Goal: Task Accomplishment & Management: Manage account settings

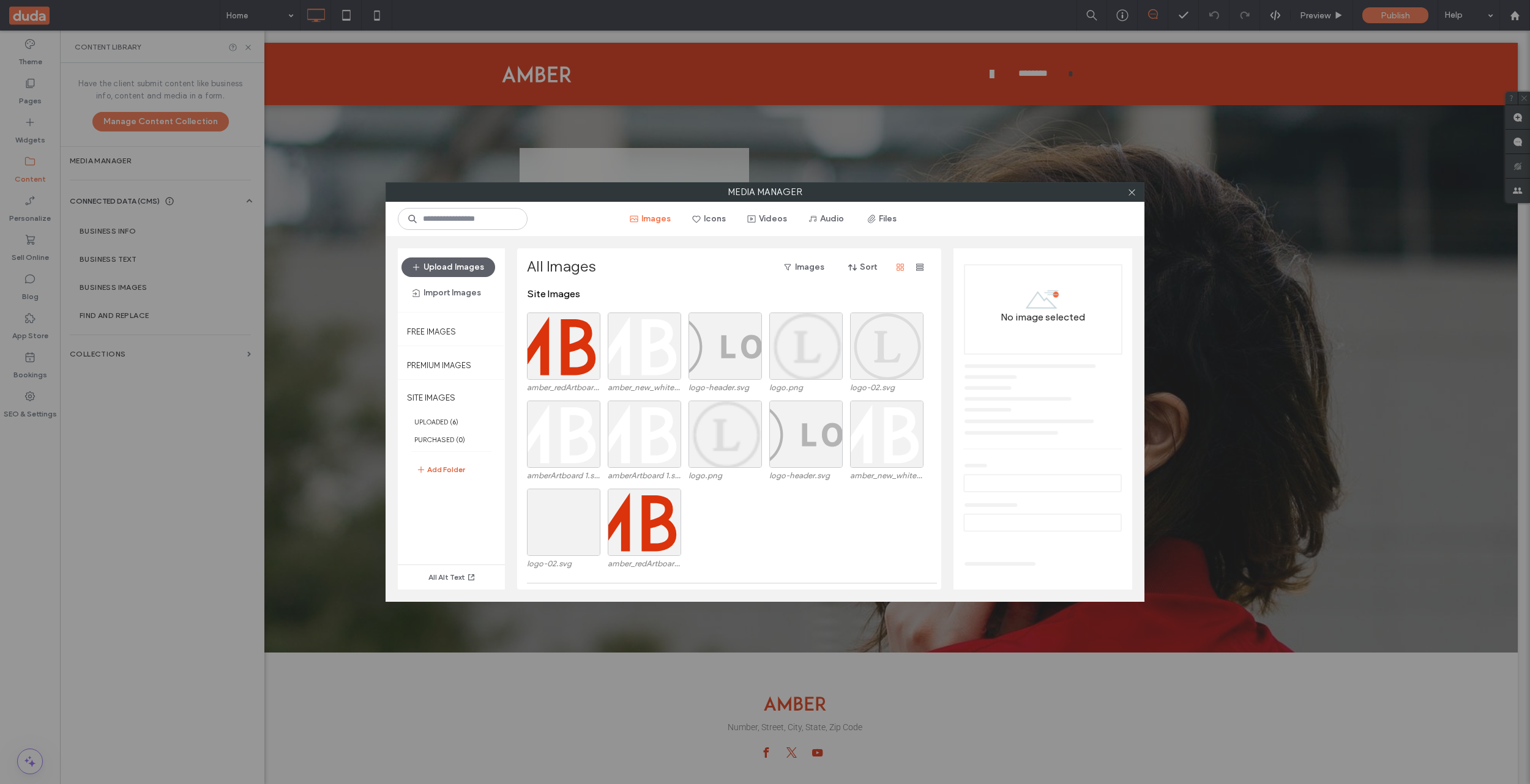
click at [438, 470] on button "Add Folder" at bounding box center [440, 470] width 49 height 15
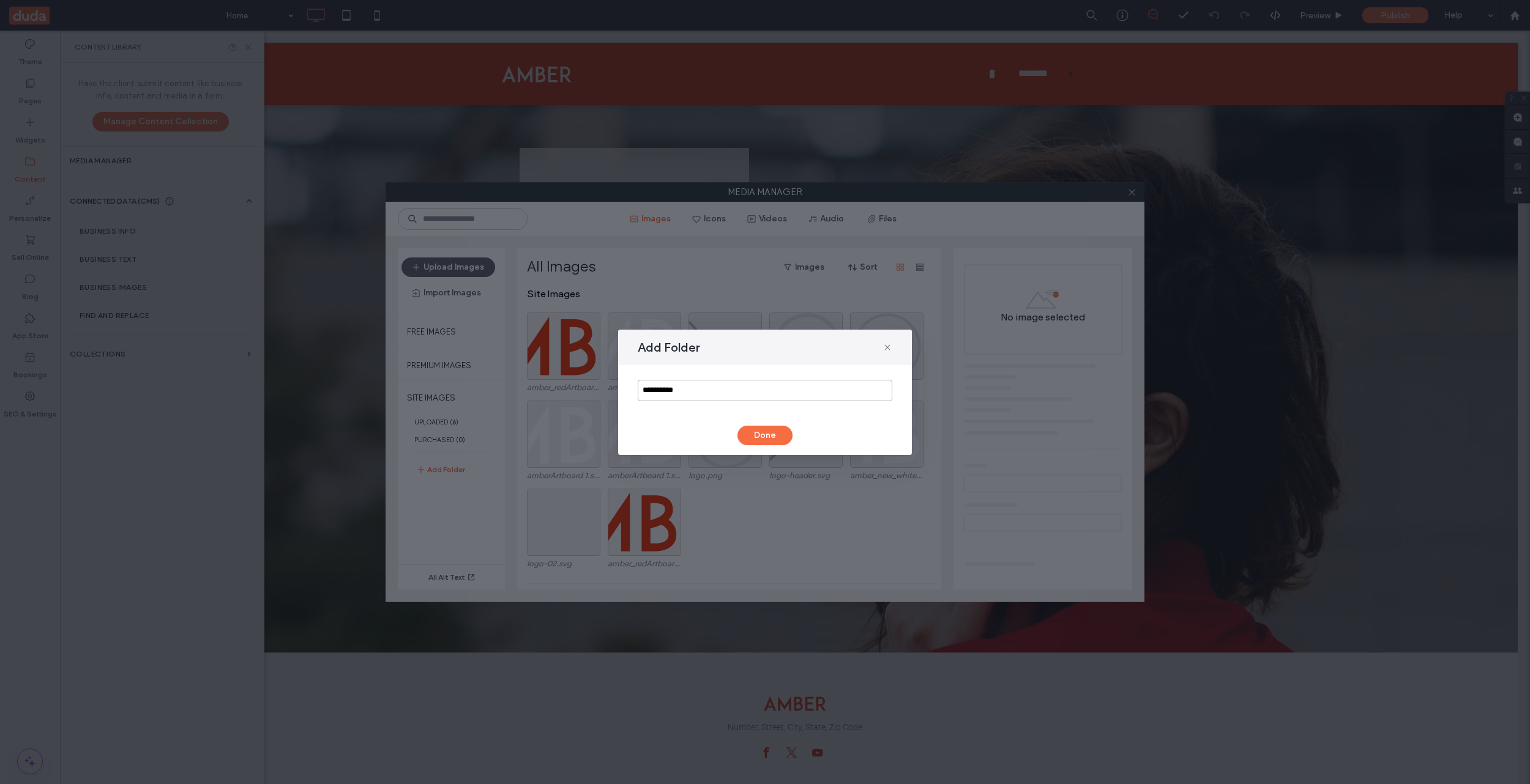
drag, startPoint x: 727, startPoint y: 391, endPoint x: 601, endPoint y: 383, distance: 126.3
click at [601, 383] on div "**********" at bounding box center [765, 392] width 1530 height 784
type input "***"
click at [765, 438] on button "Done" at bounding box center [765, 435] width 55 height 20
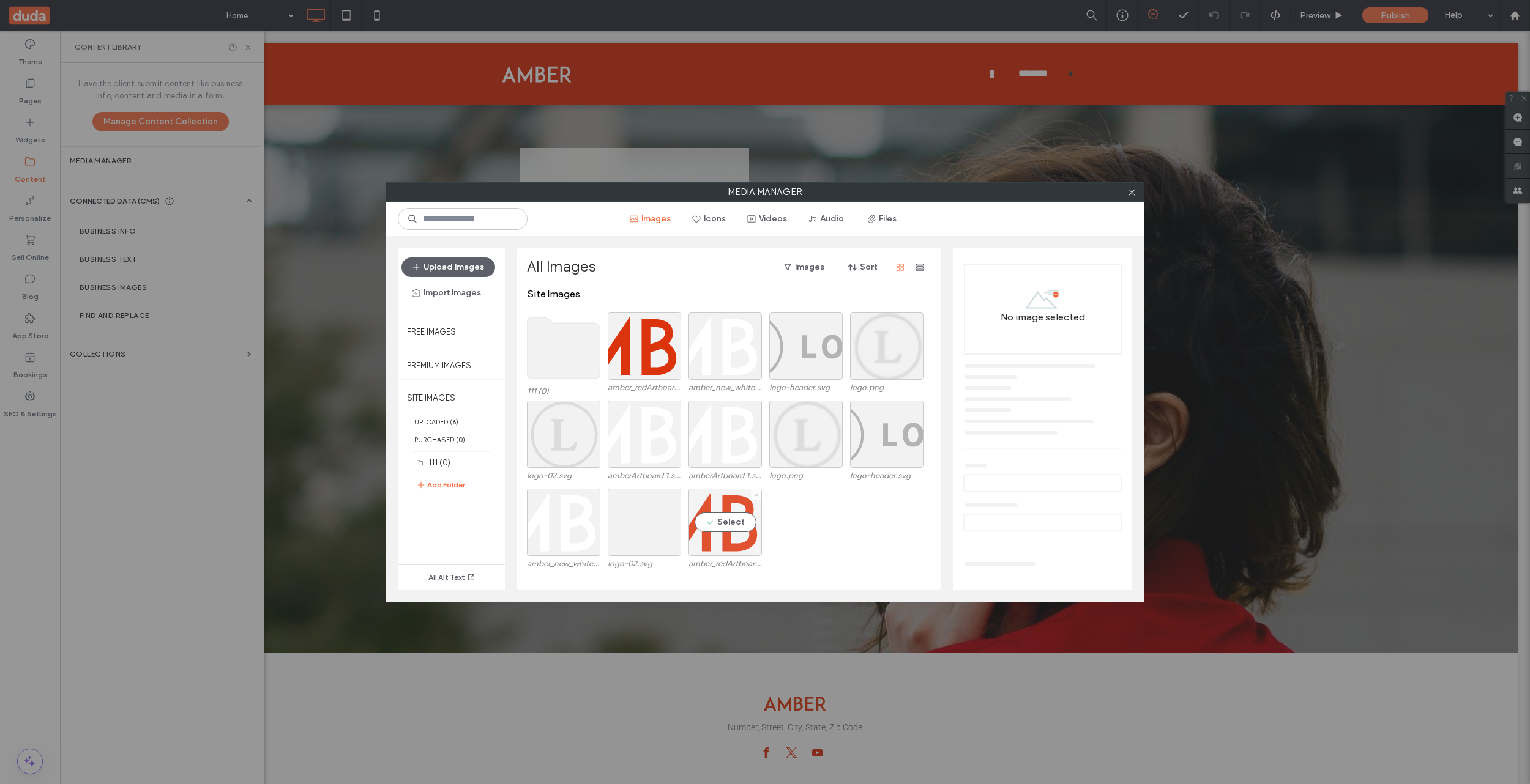
click at [757, 497] on icon at bounding box center [757, 495] width 5 height 5
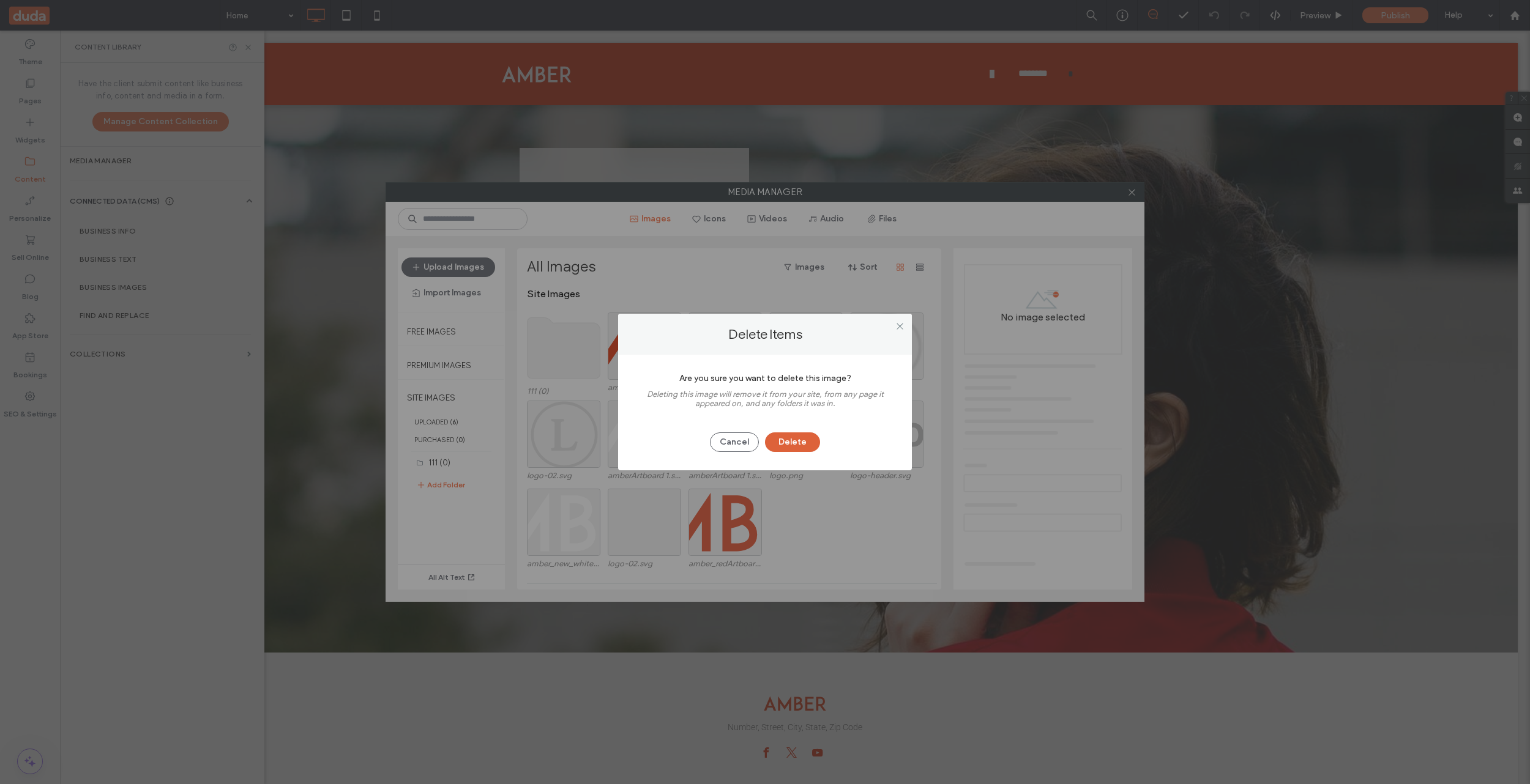
click at [810, 439] on button "Delete" at bounding box center [792, 442] width 55 height 20
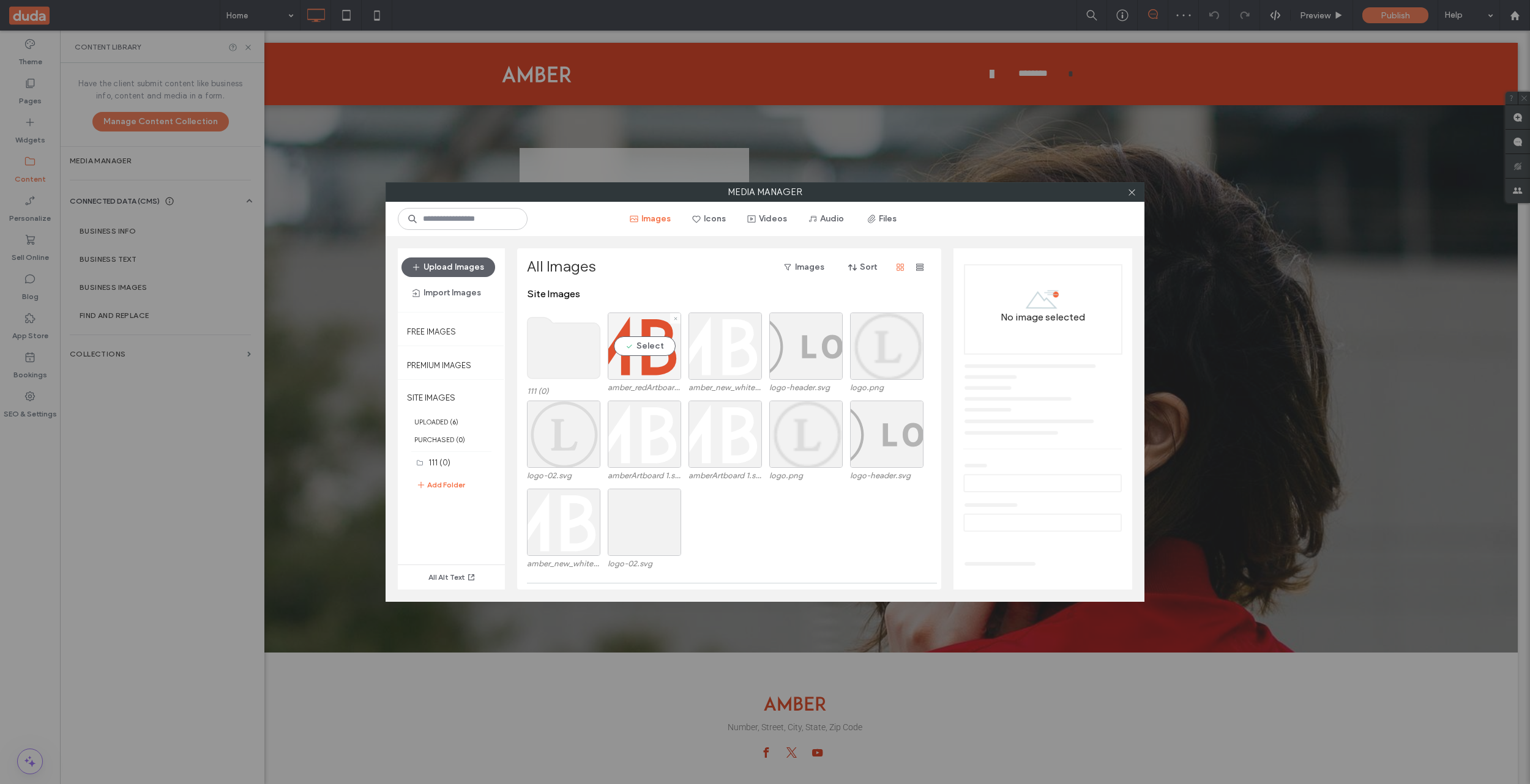
click at [640, 340] on div "Select" at bounding box center [644, 346] width 73 height 67
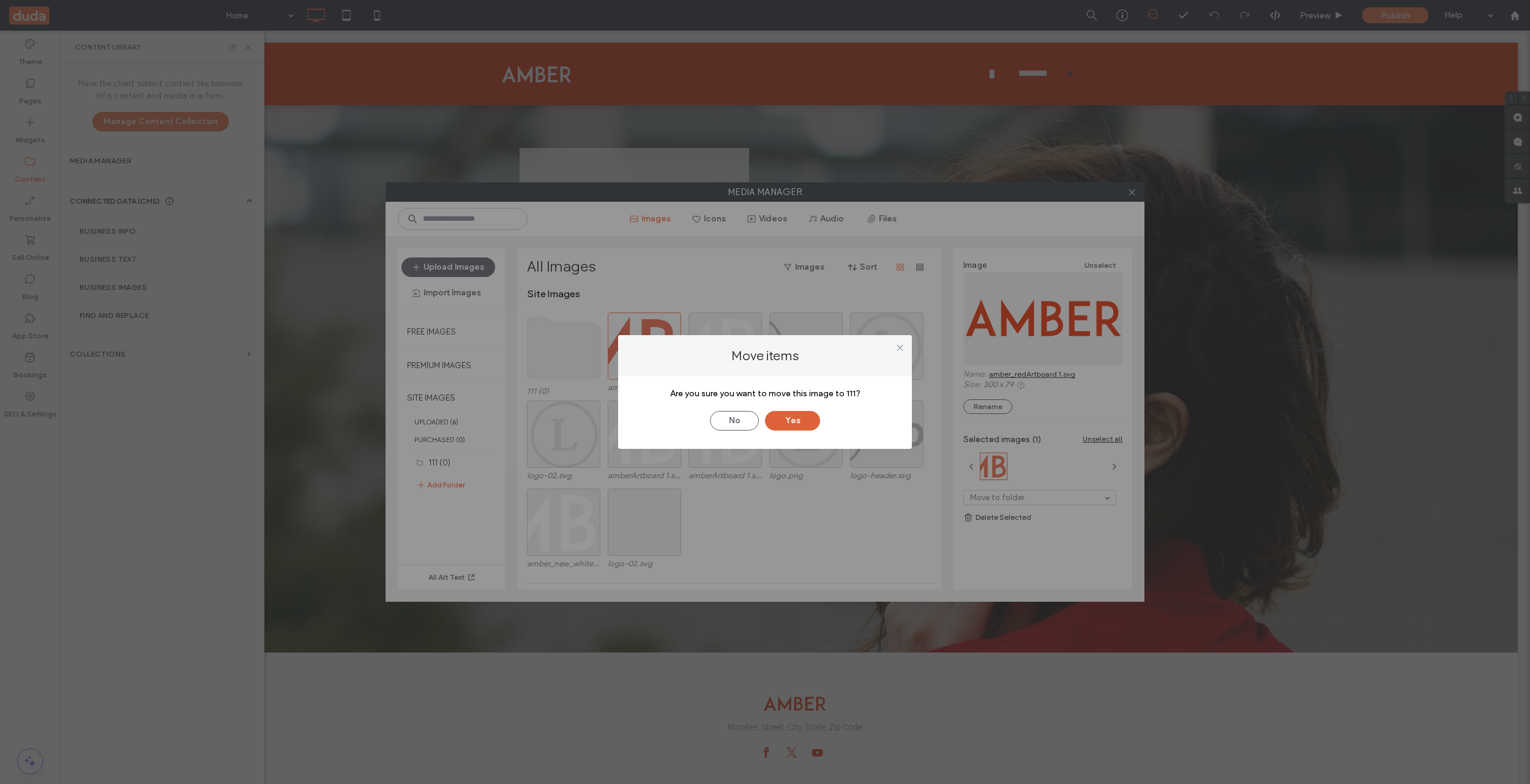
click at [789, 420] on button "Yes" at bounding box center [792, 420] width 55 height 20
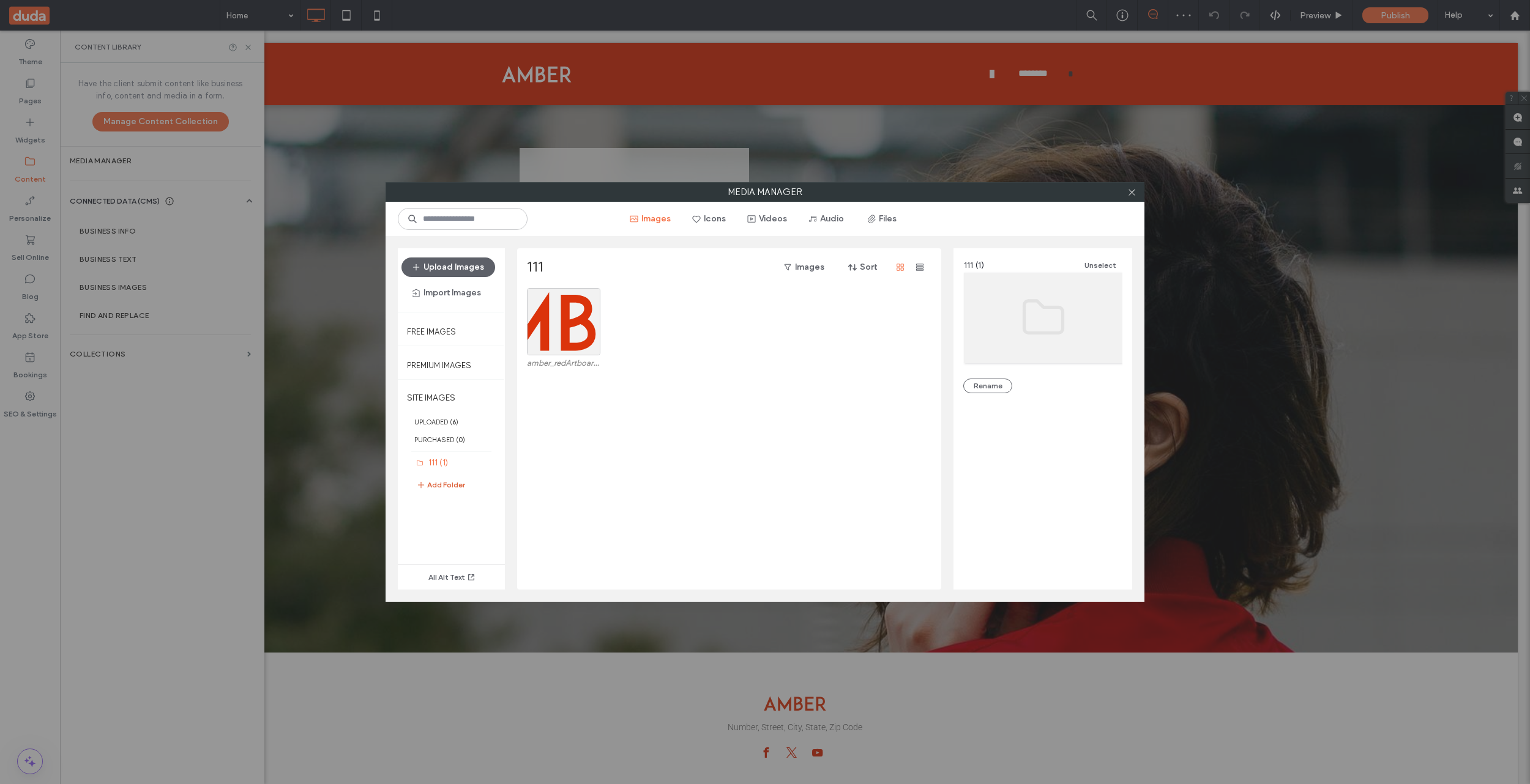
click at [444, 485] on button "Add Folder" at bounding box center [440, 484] width 49 height 15
click at [428, 467] on div "111 (1)" at bounding box center [458, 463] width 83 height 16
click at [490, 464] on icon at bounding box center [490, 464] width 5 height 5
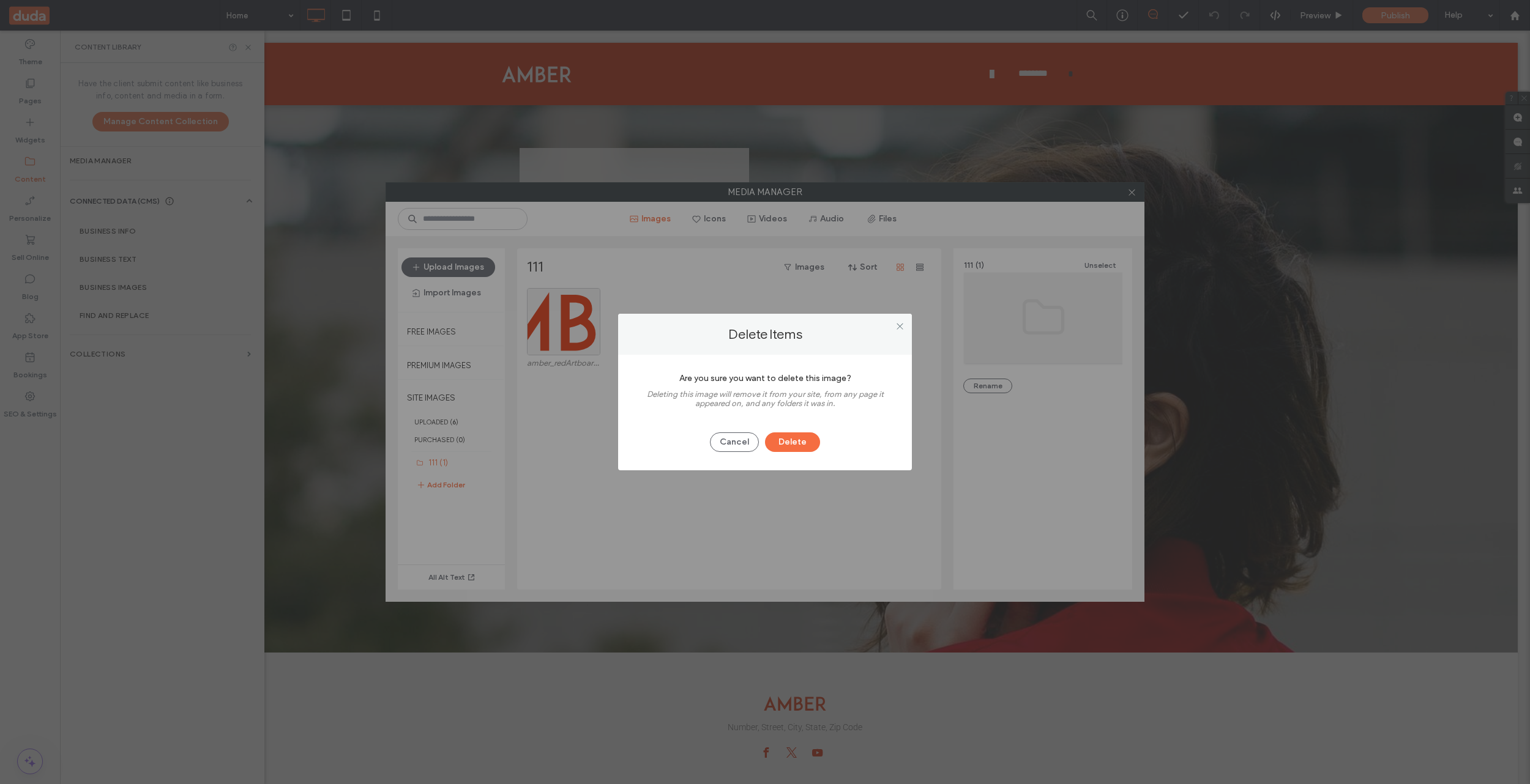
click at [677, 489] on div "Delete Items Are you sure you want to delete this image? Deleting this image wi…" at bounding box center [765, 392] width 1530 height 784
click at [735, 444] on button "Cancel" at bounding box center [734, 442] width 49 height 20
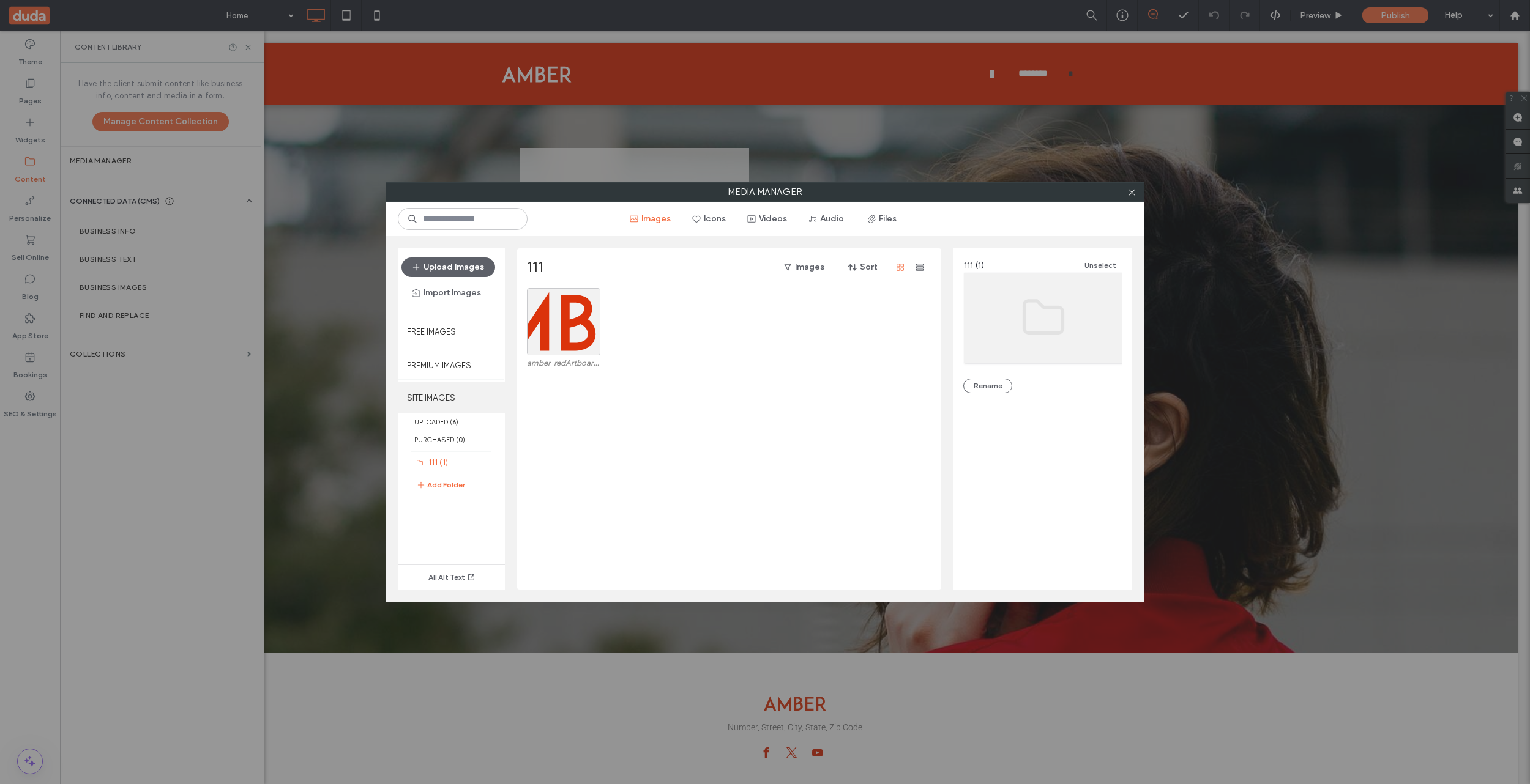
click at [442, 396] on label "SITE IMAGES" at bounding box center [451, 397] width 107 height 30
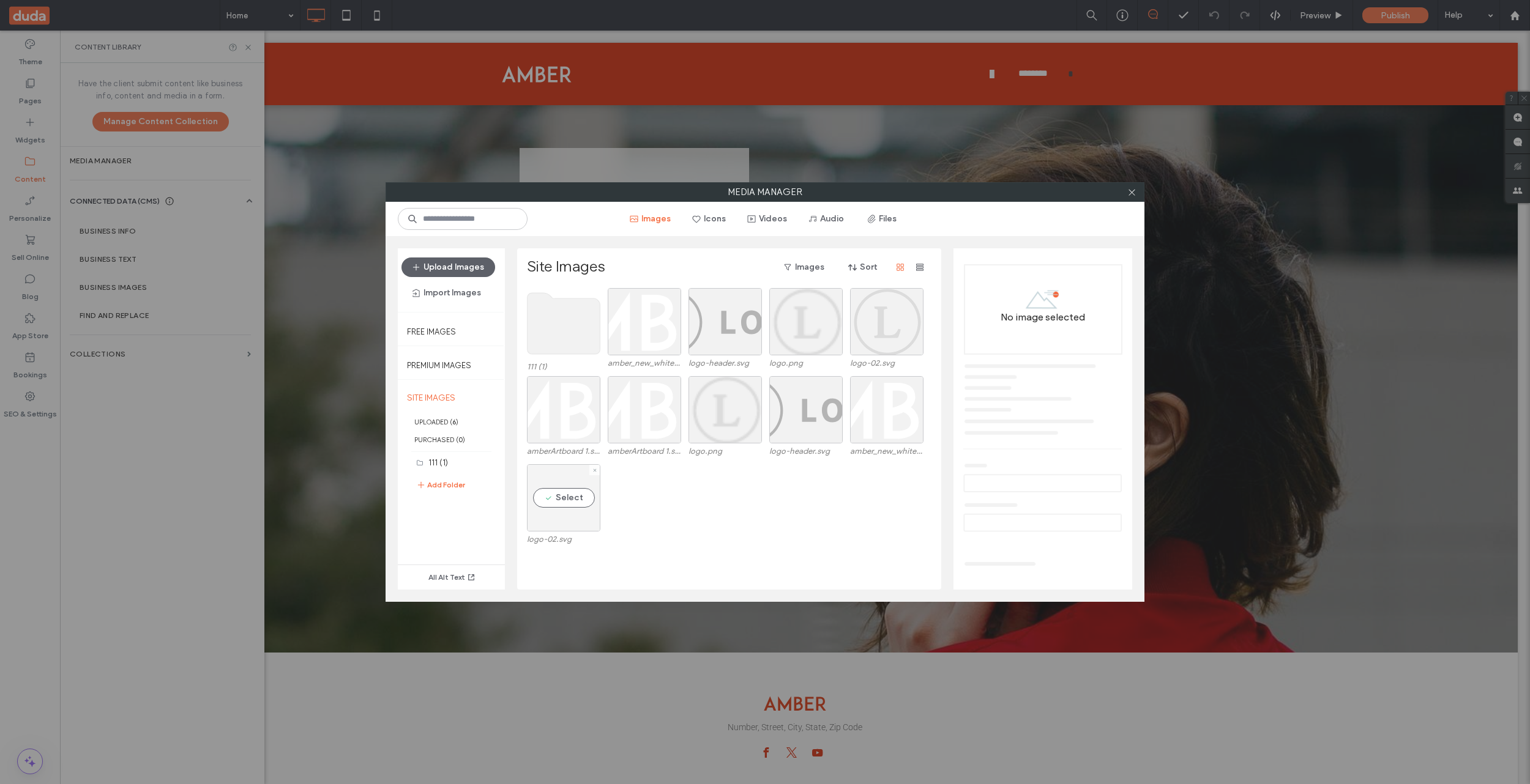
click at [575, 493] on div "Select" at bounding box center [563, 498] width 73 height 67
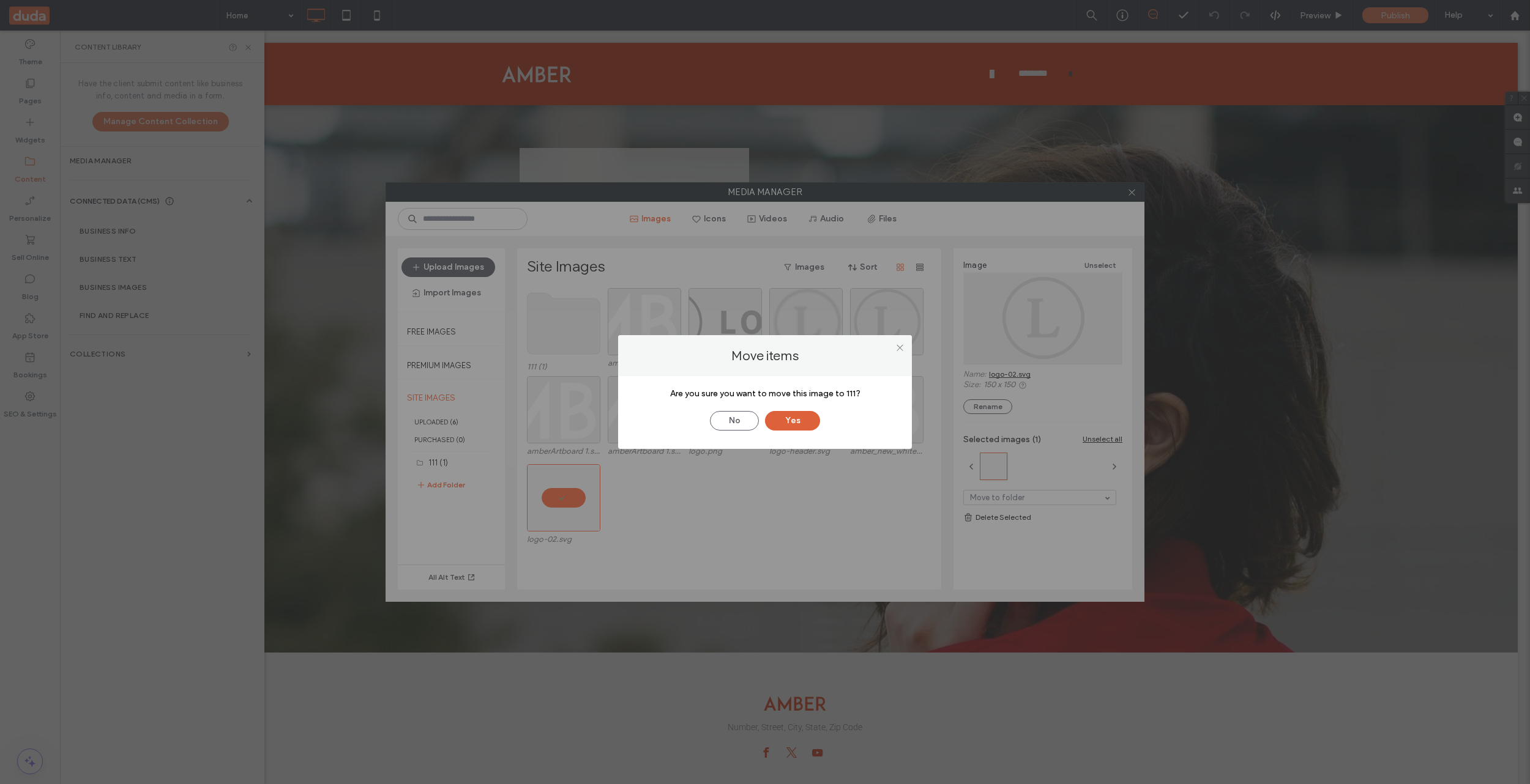
click at [782, 414] on button "Yes" at bounding box center [792, 420] width 55 height 20
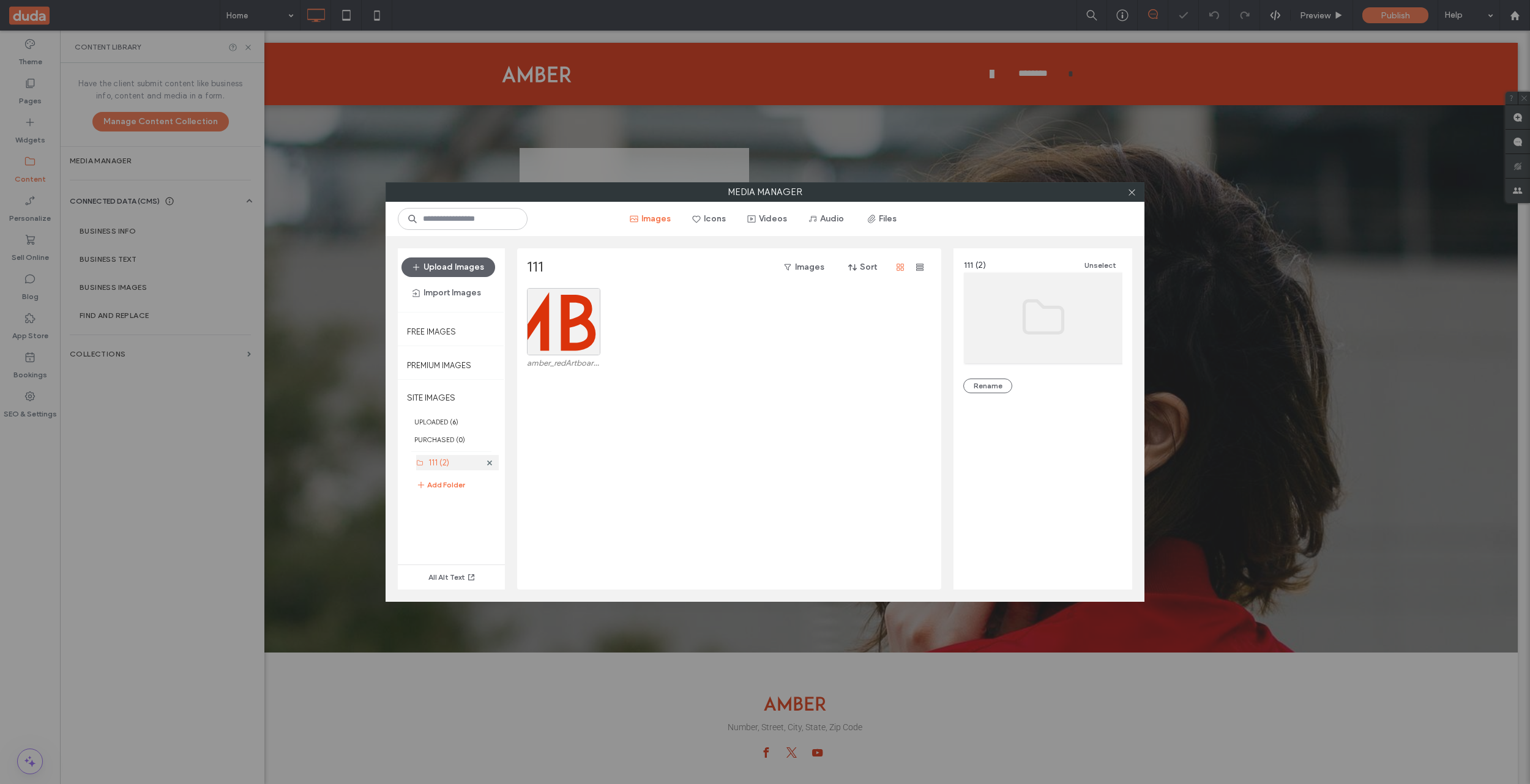
click at [432, 465] on label "111 (2)" at bounding box center [439, 463] width 21 height 9
click at [440, 464] on label "111 (2)" at bounding box center [439, 463] width 21 height 9
click at [442, 419] on label "UPLOADED ( 6 )" at bounding box center [451, 421] width 107 height 18
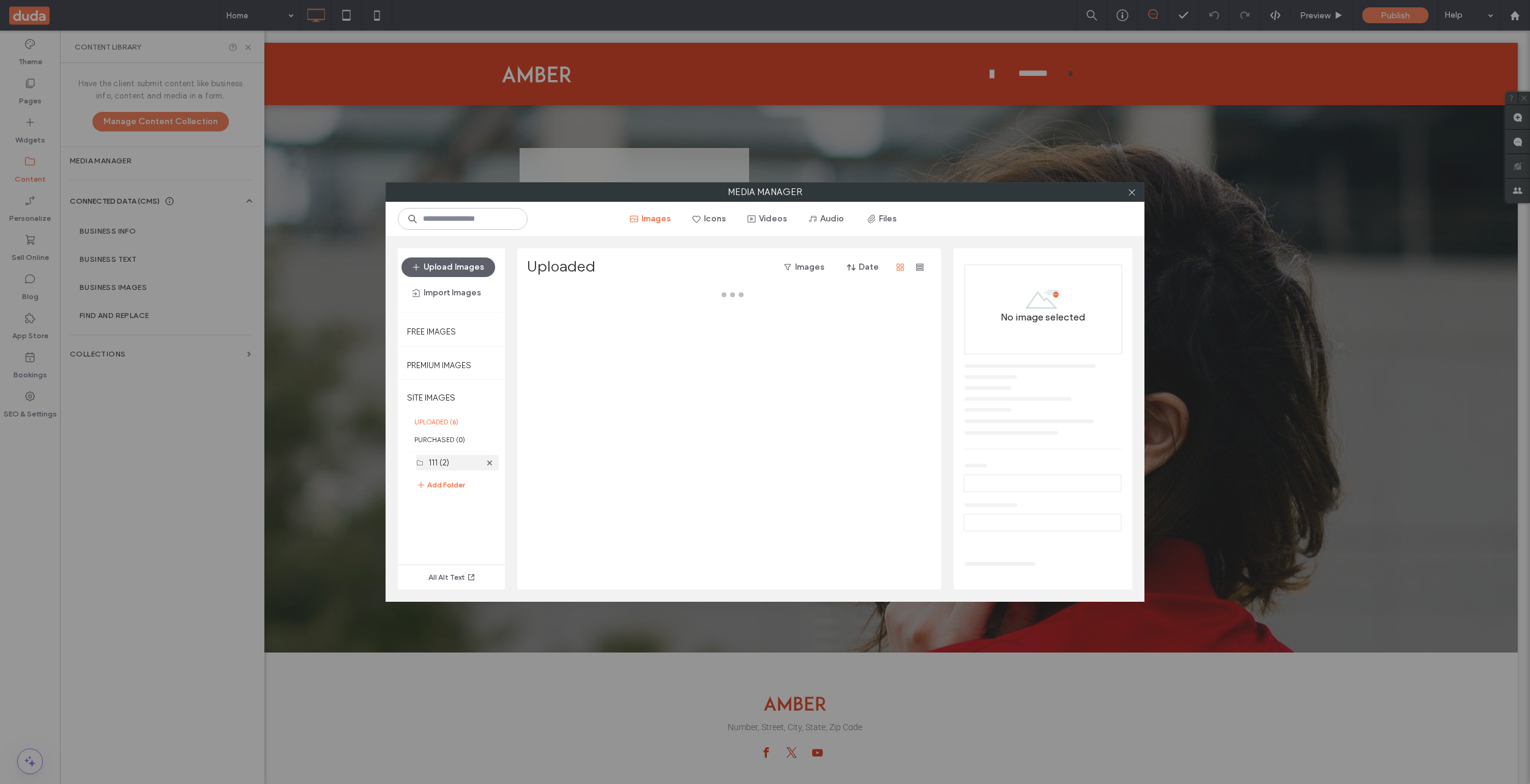
click at [438, 460] on label "111 (2)" at bounding box center [439, 463] width 21 height 9
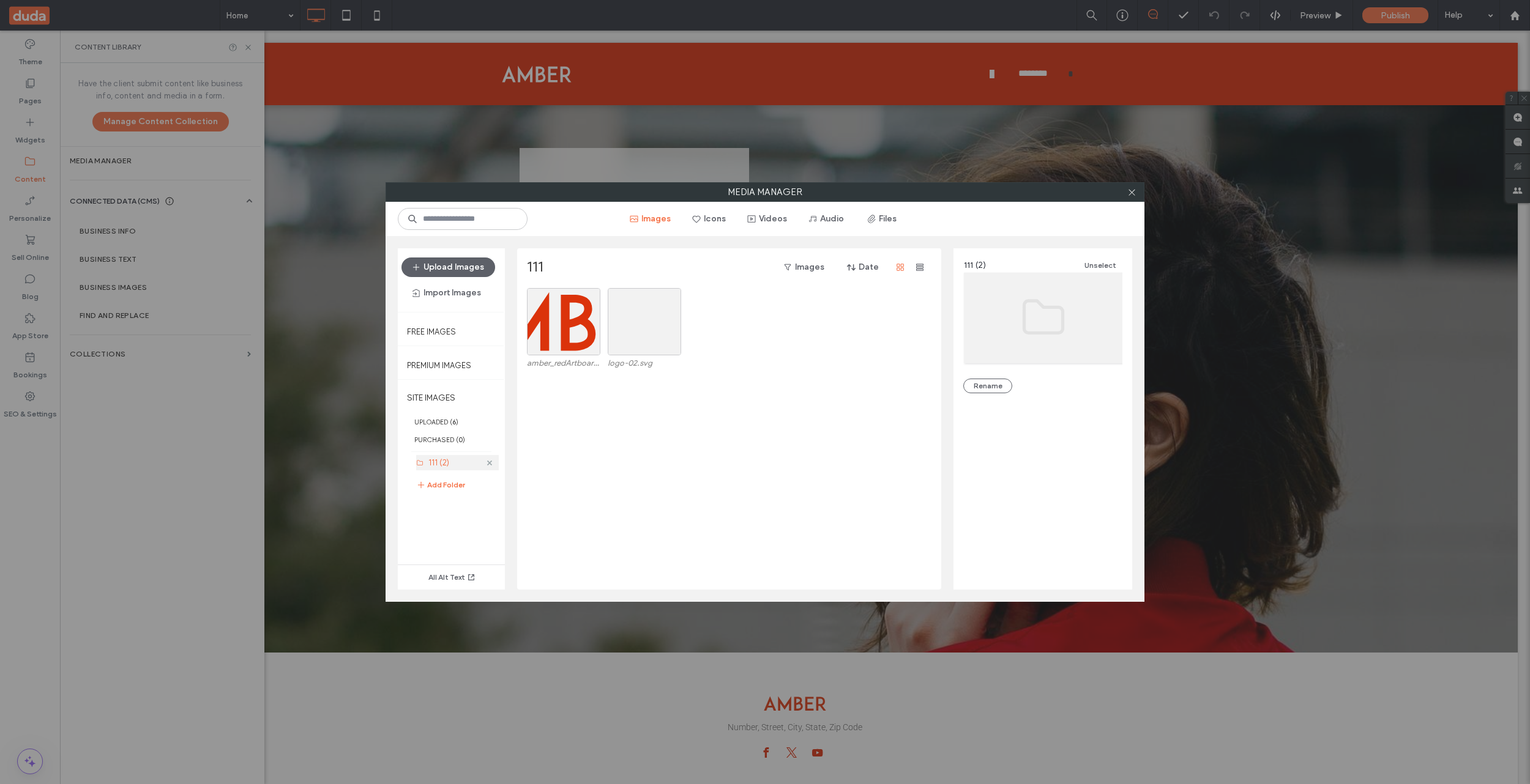
click at [489, 463] on icon at bounding box center [490, 464] width 5 height 5
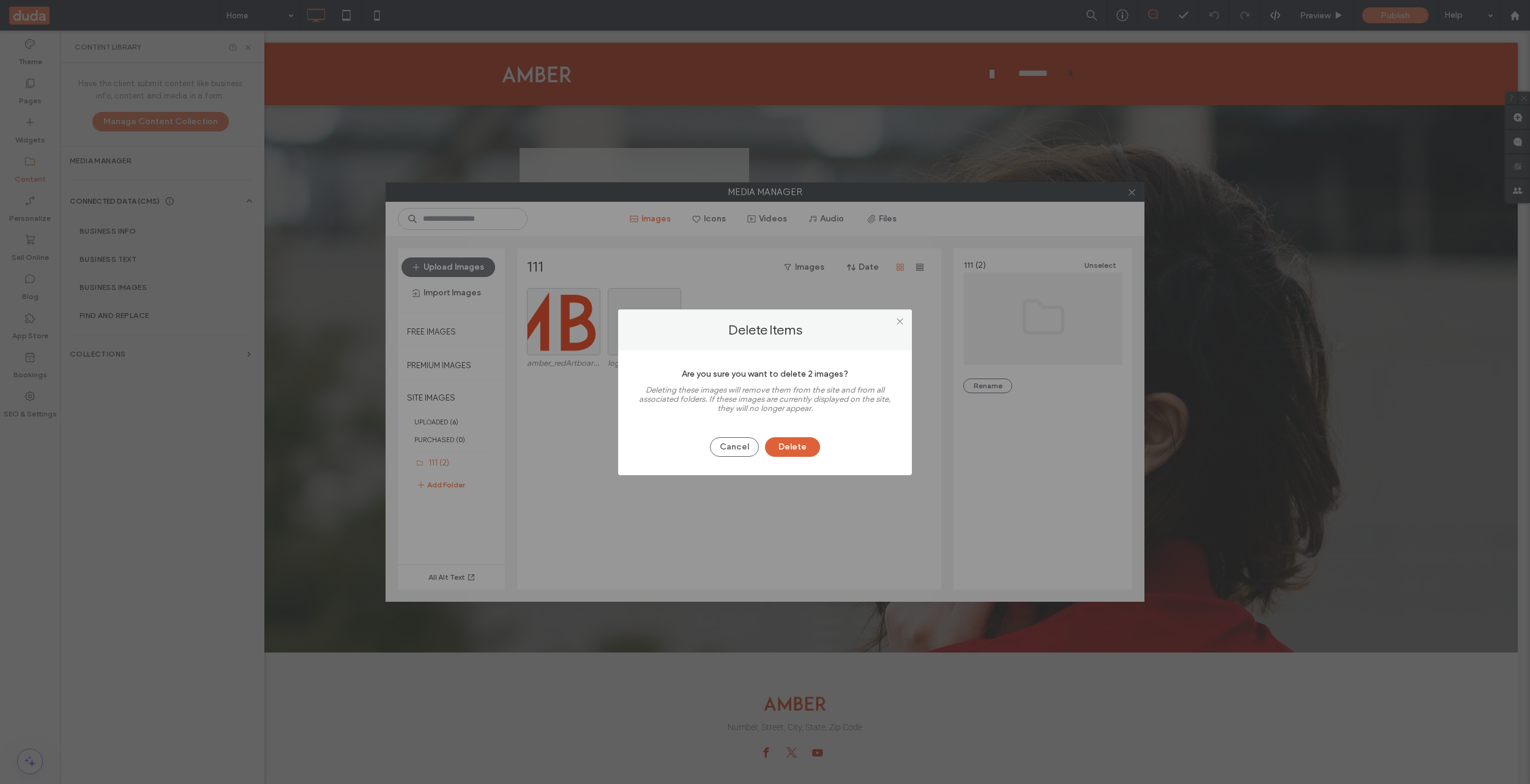
click at [809, 449] on button "Delete" at bounding box center [792, 447] width 55 height 20
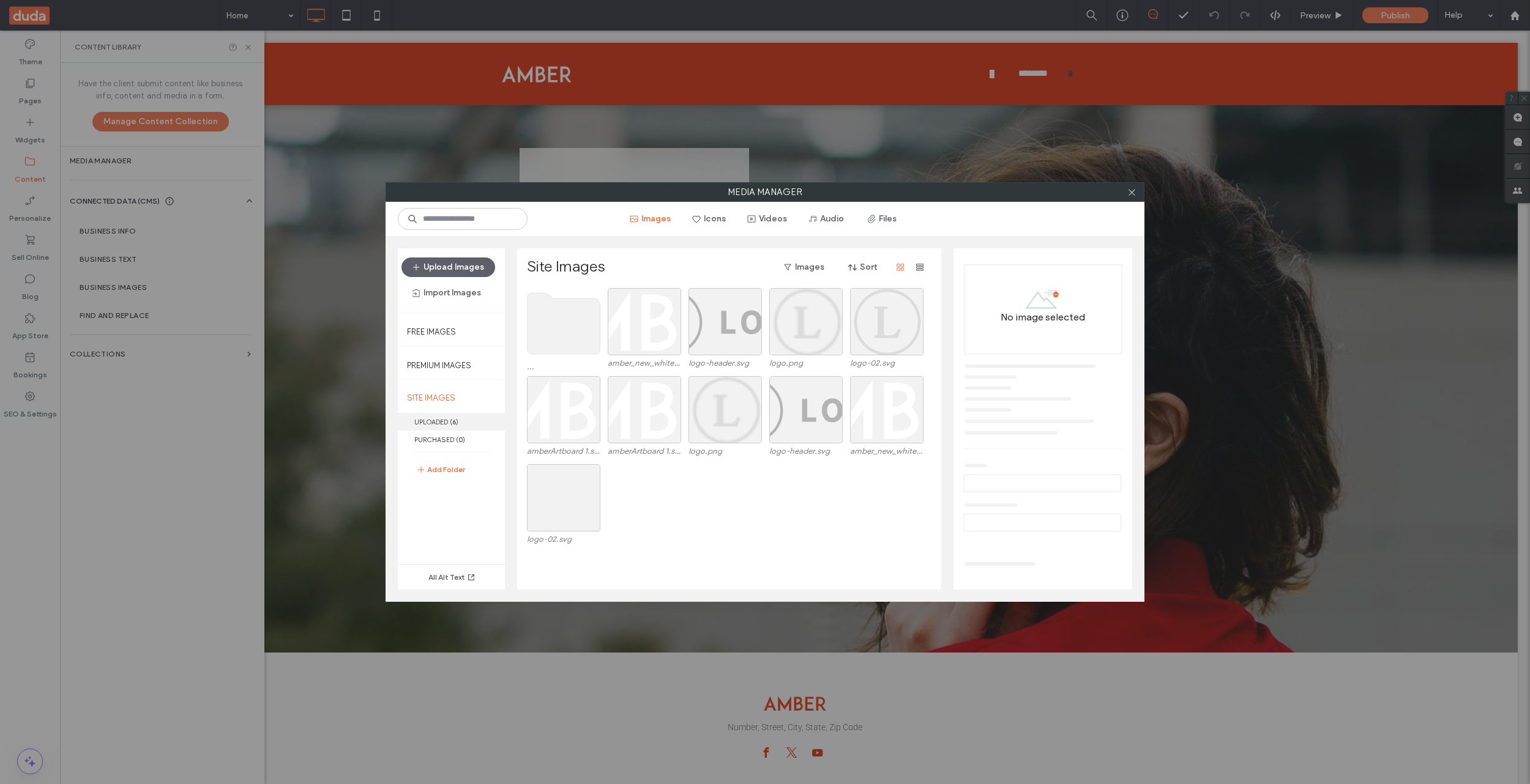
click at [431, 420] on label "UPLOADED ( 6 )" at bounding box center [451, 421] width 107 height 18
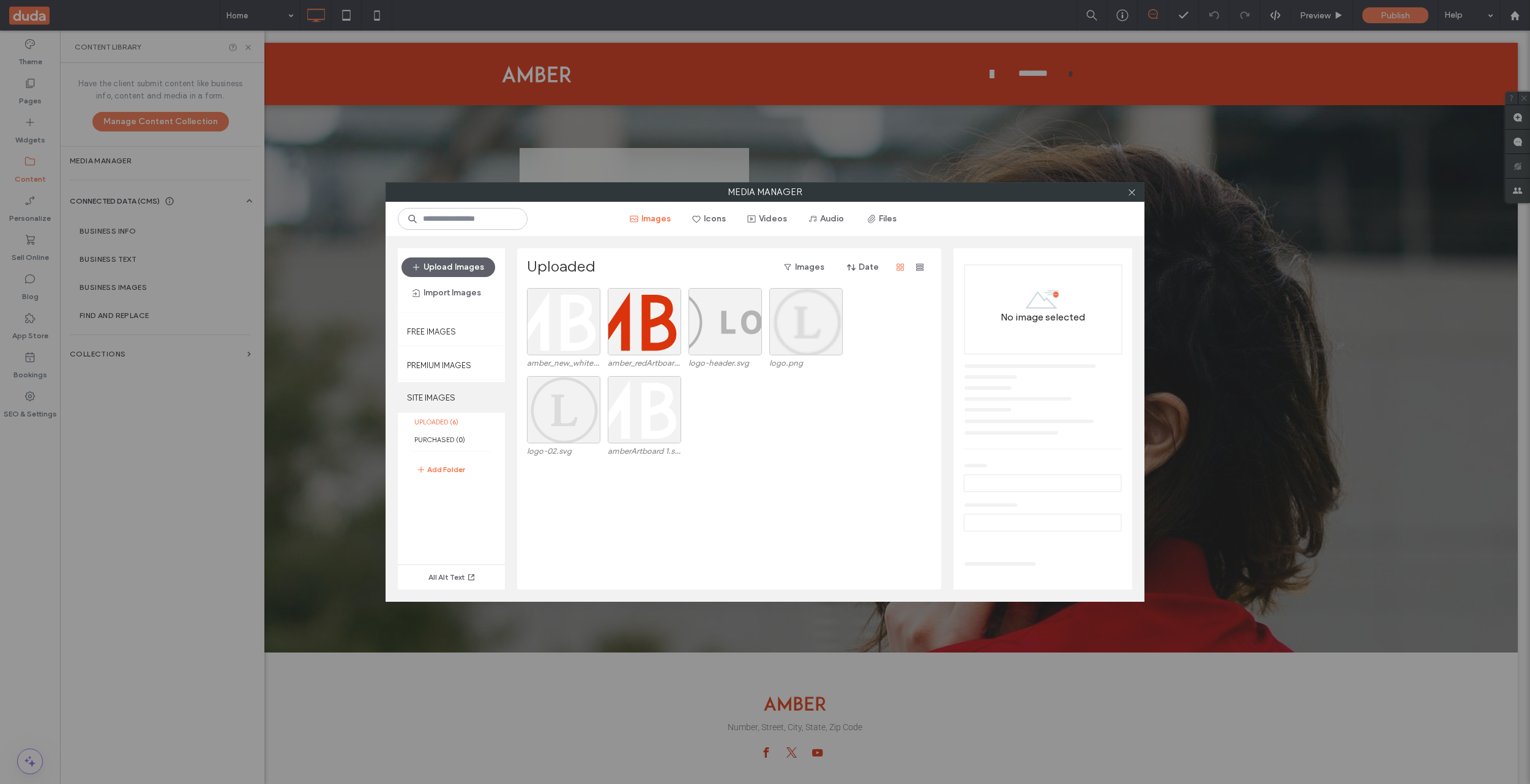
click at [434, 394] on label "SITE IMAGES" at bounding box center [451, 397] width 107 height 30
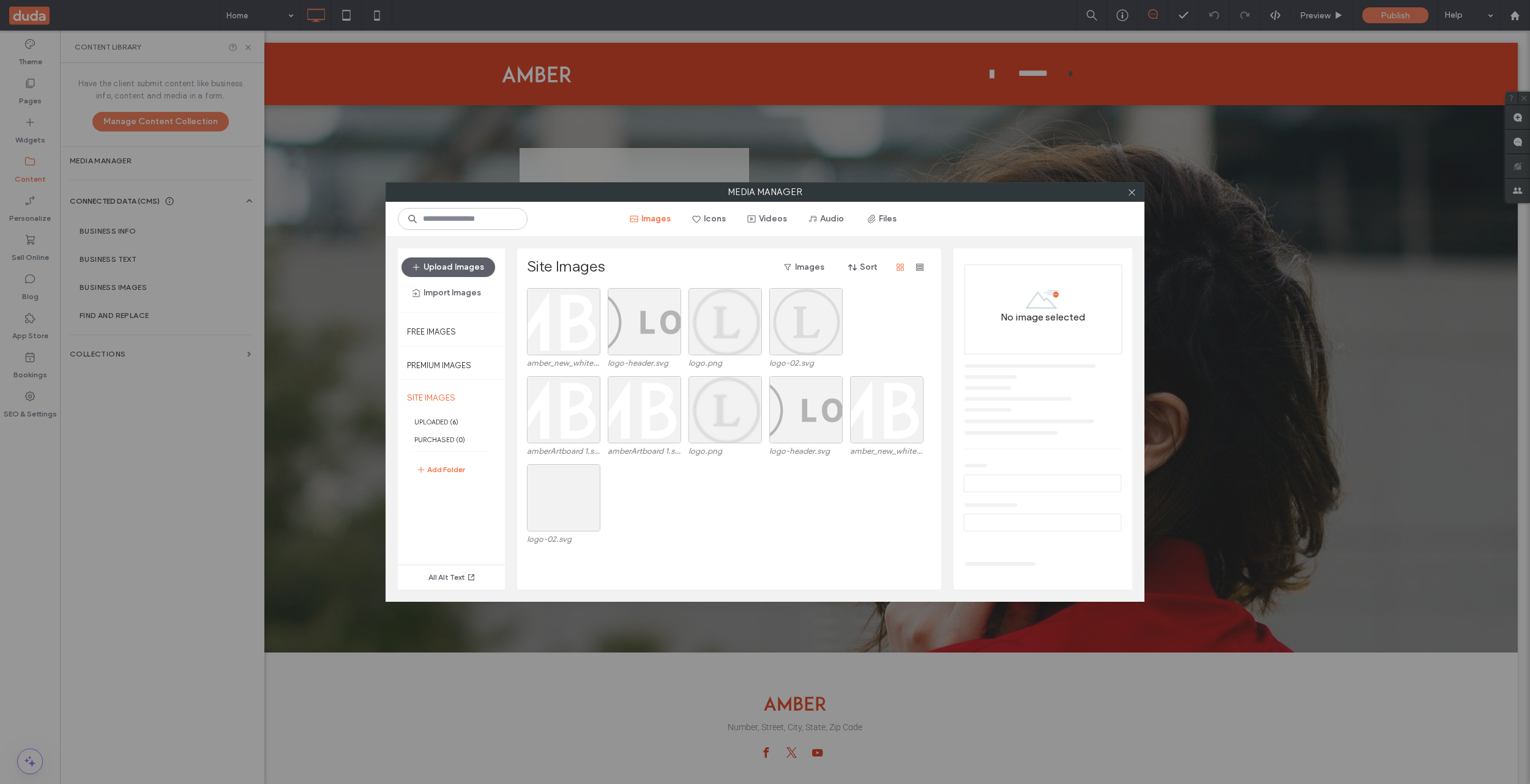
click at [889, 326] on div "amber_new_white_logo.svg logo-header.svg logo.png logo-02.svg" at bounding box center [732, 332] width 411 height 88
click at [662, 507] on div "logo-02.svg" at bounding box center [732, 508] width 411 height 88
click at [423, 423] on label "UPLOADED ( 6 )" at bounding box center [451, 421] width 107 height 18
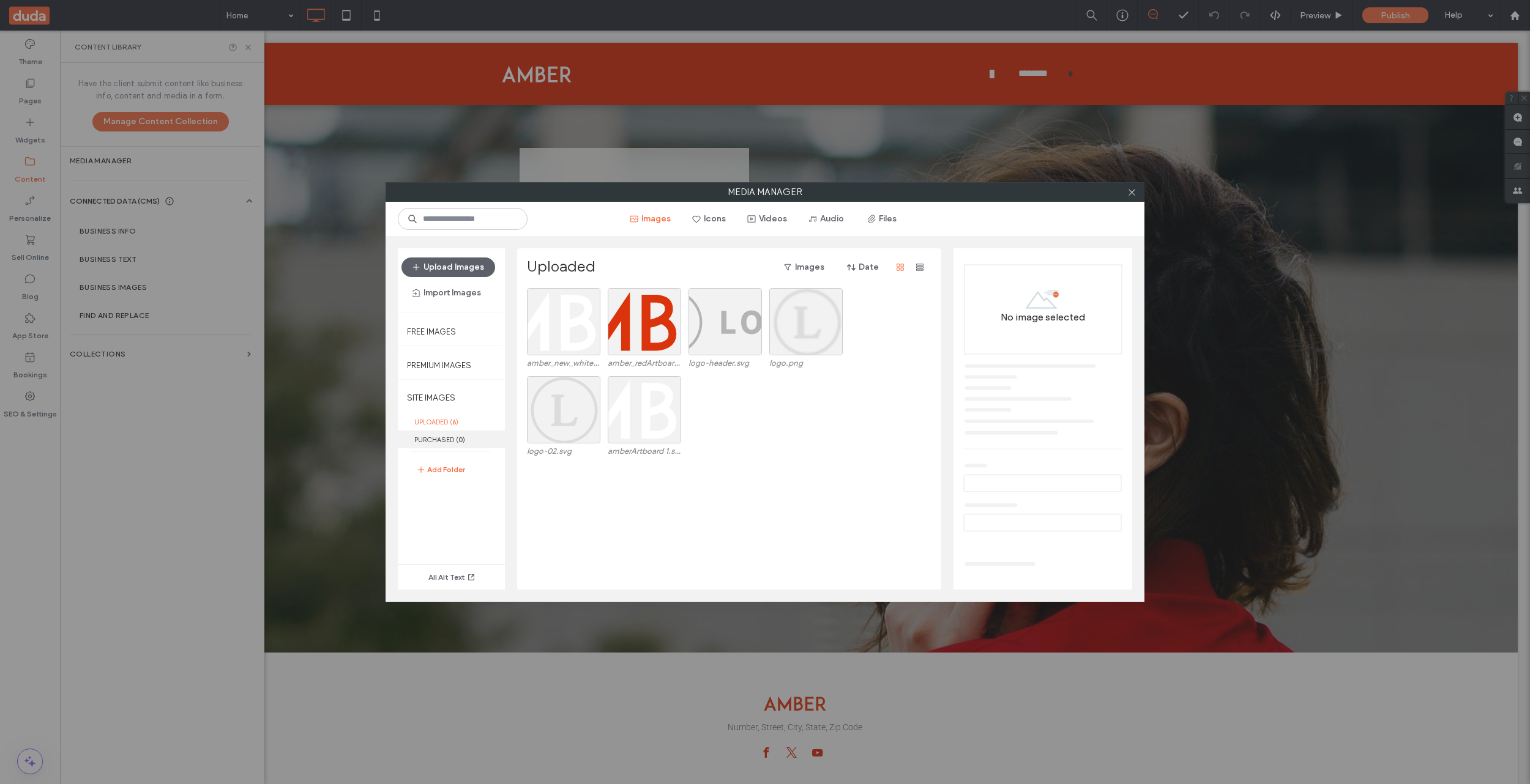
click at [426, 435] on label "PURCHASED ( 0 )" at bounding box center [451, 439] width 107 height 18
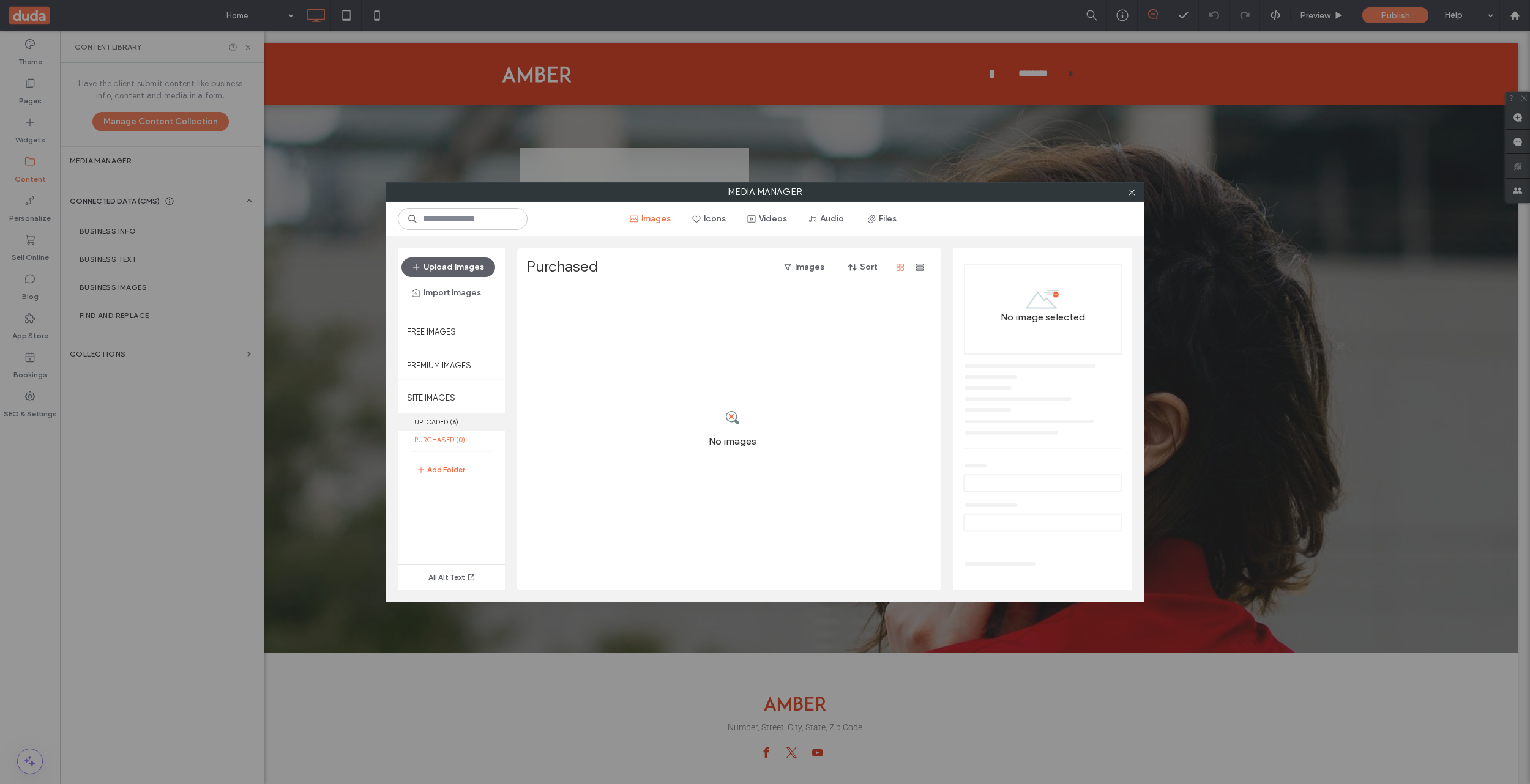
click at [434, 420] on label "UPLOADED ( 6 )" at bounding box center [451, 421] width 107 height 18
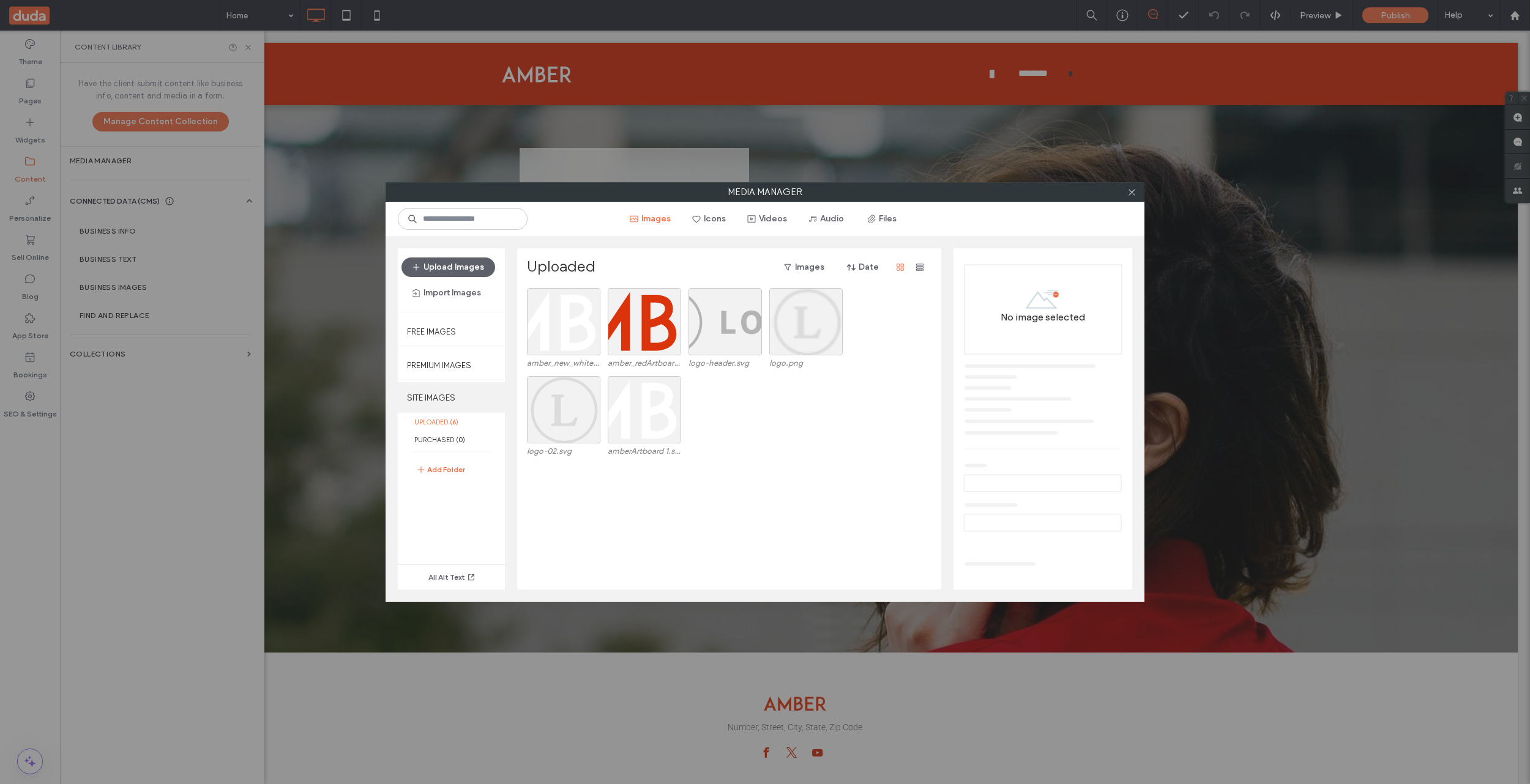
click at [428, 396] on label "SITE IMAGES" at bounding box center [451, 397] width 107 height 30
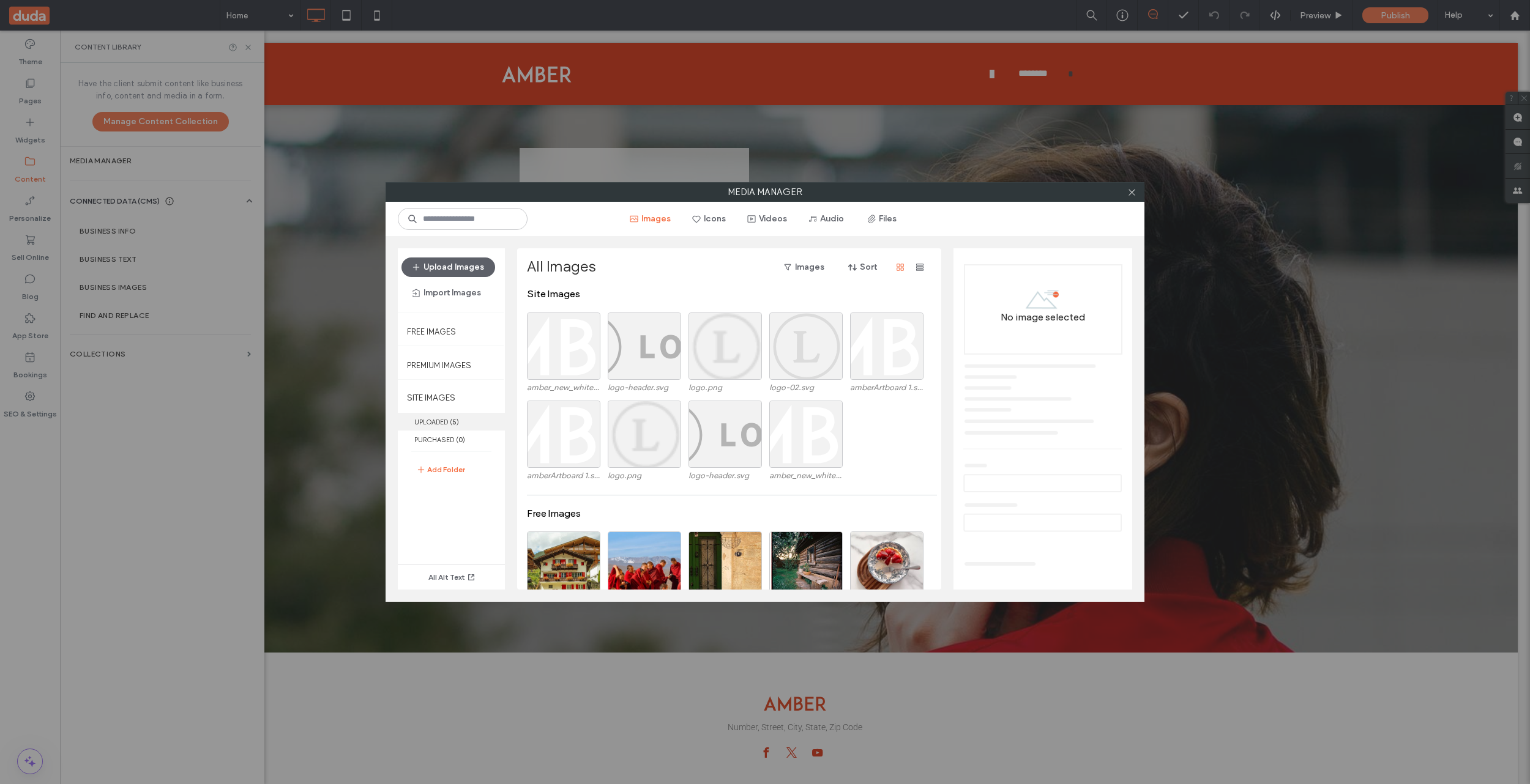
click at [437, 423] on label "UPLOADED ( 5 )" at bounding box center [451, 421] width 107 height 18
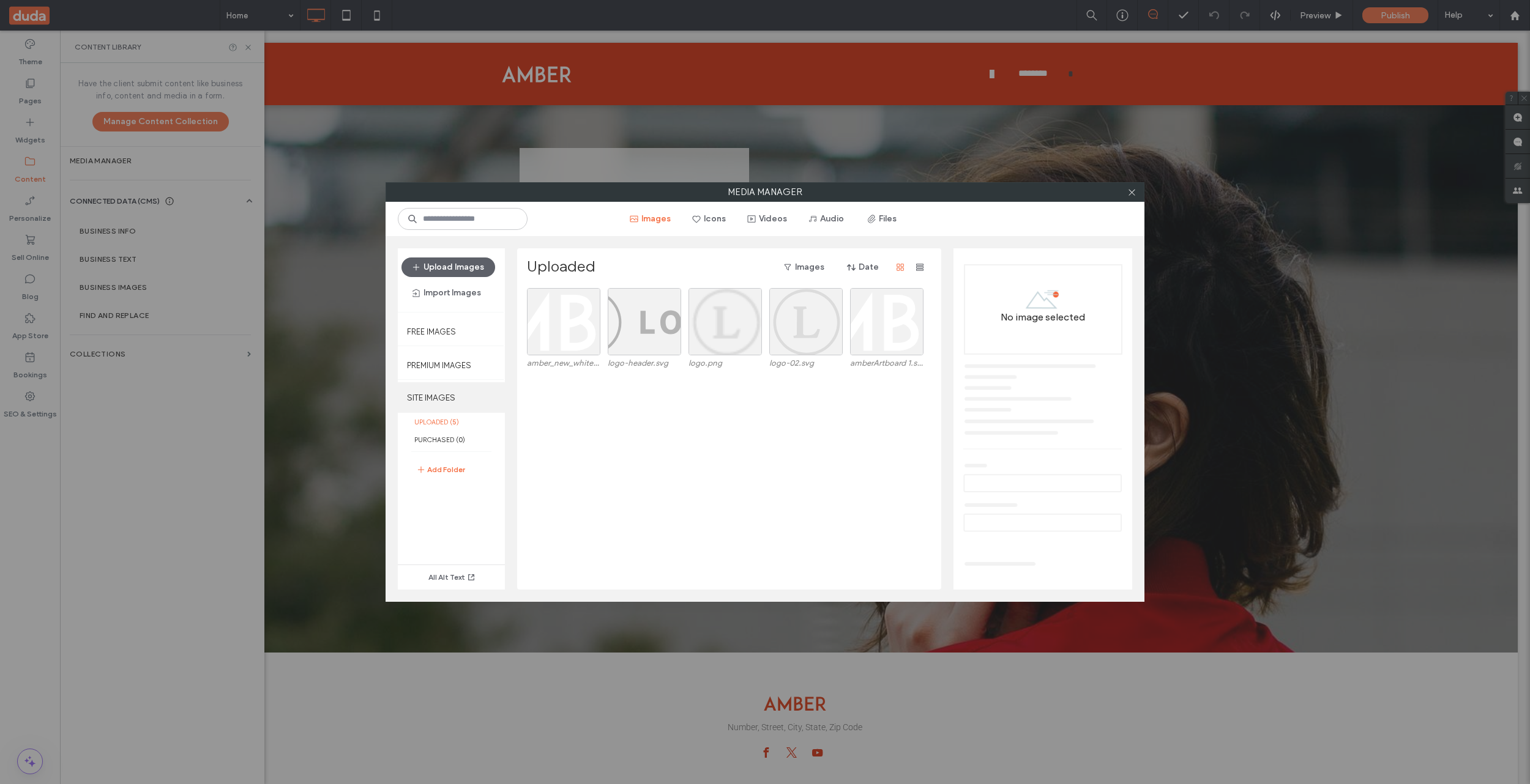
click at [436, 395] on label "SITE IMAGES" at bounding box center [451, 397] width 107 height 30
